Goal: Task Accomplishment & Management: Manage account settings

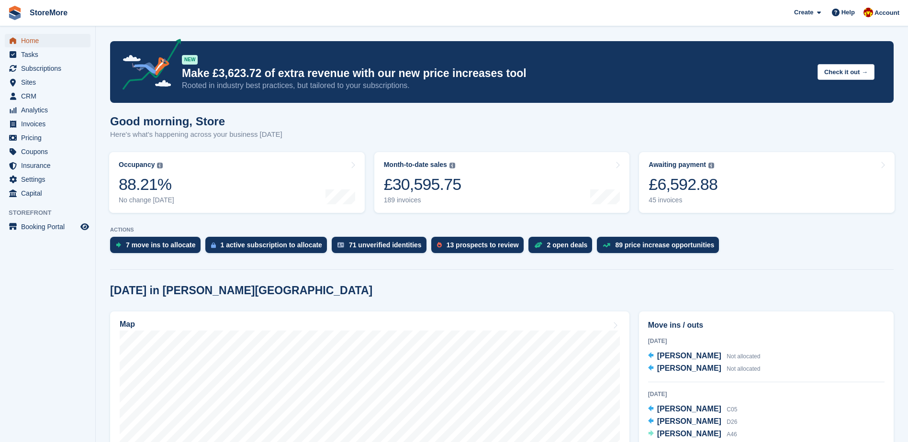
click at [67, 39] on span "Home" at bounding box center [49, 40] width 57 height 13
click at [62, 72] on span "Subscriptions" at bounding box center [49, 68] width 57 height 13
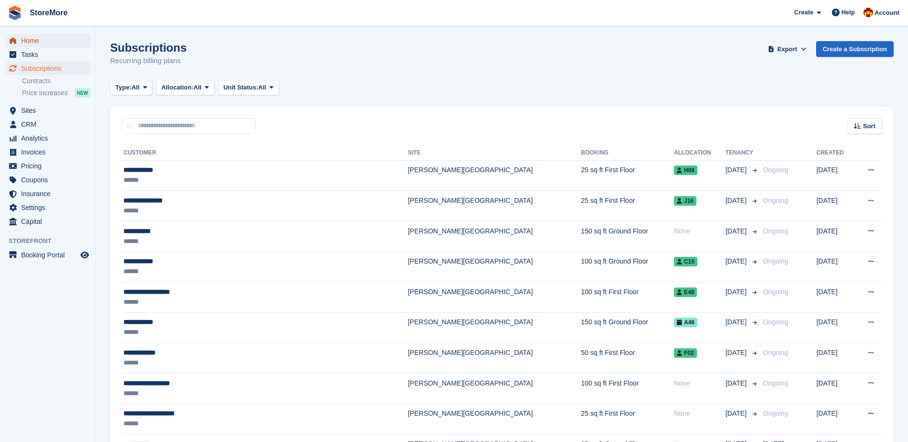
click at [65, 43] on span "Home" at bounding box center [49, 40] width 57 height 13
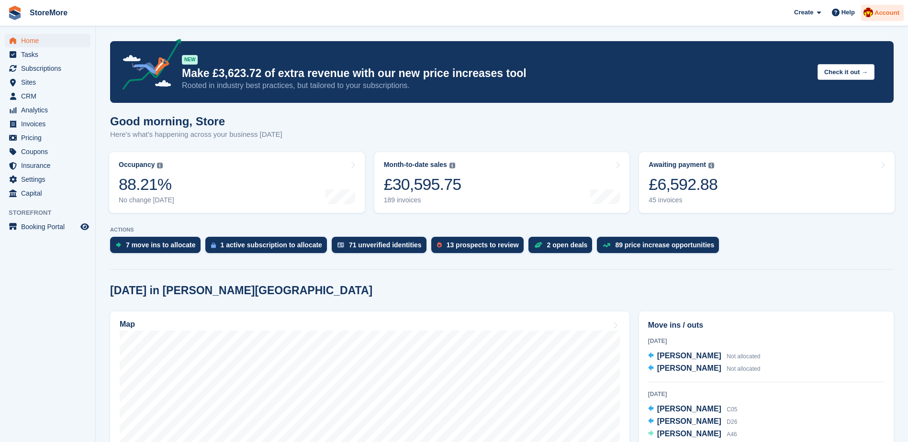
click at [896, 15] on span "Account" at bounding box center [887, 13] width 25 height 10
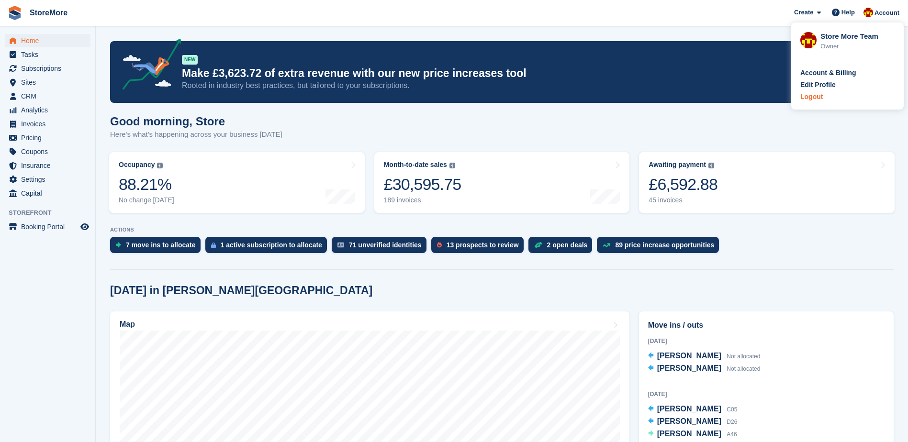
click at [809, 97] on div "Logout" at bounding box center [811, 97] width 22 height 10
